Goal: Navigation & Orientation: Find specific page/section

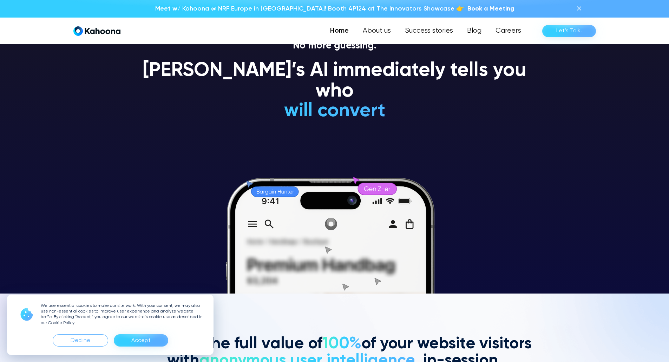
scroll to position [69, 0]
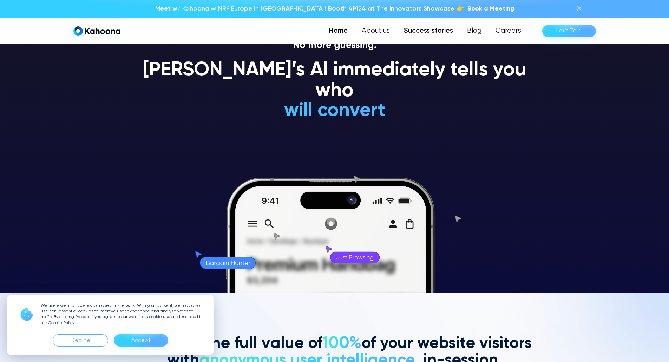
click at [420, 31] on link "Success stories" at bounding box center [428, 31] width 63 height 14
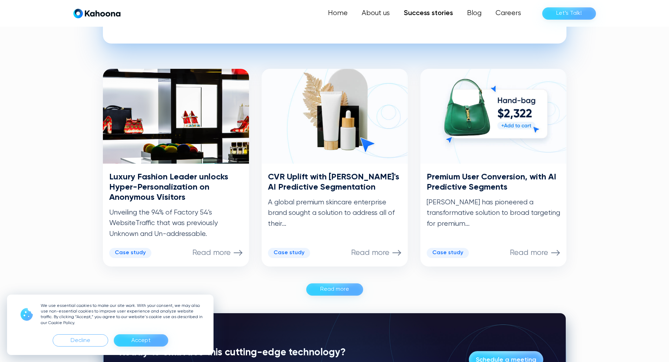
scroll to position [318, 0]
